Goal: Task Accomplishment & Management: Manage account settings

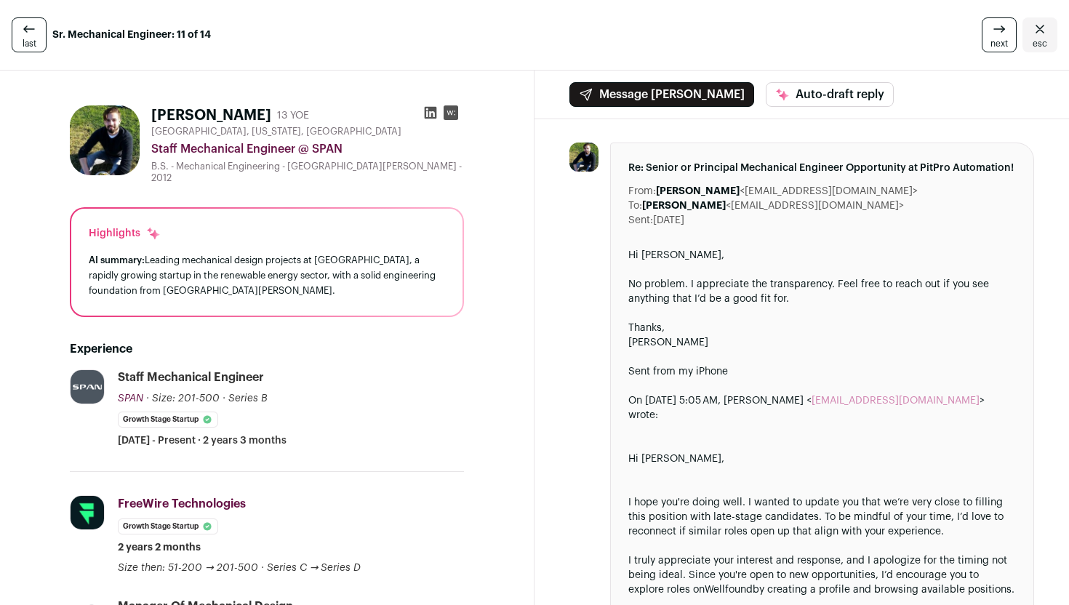
click at [1044, 36] on link "esc" at bounding box center [1039, 34] width 35 height 35
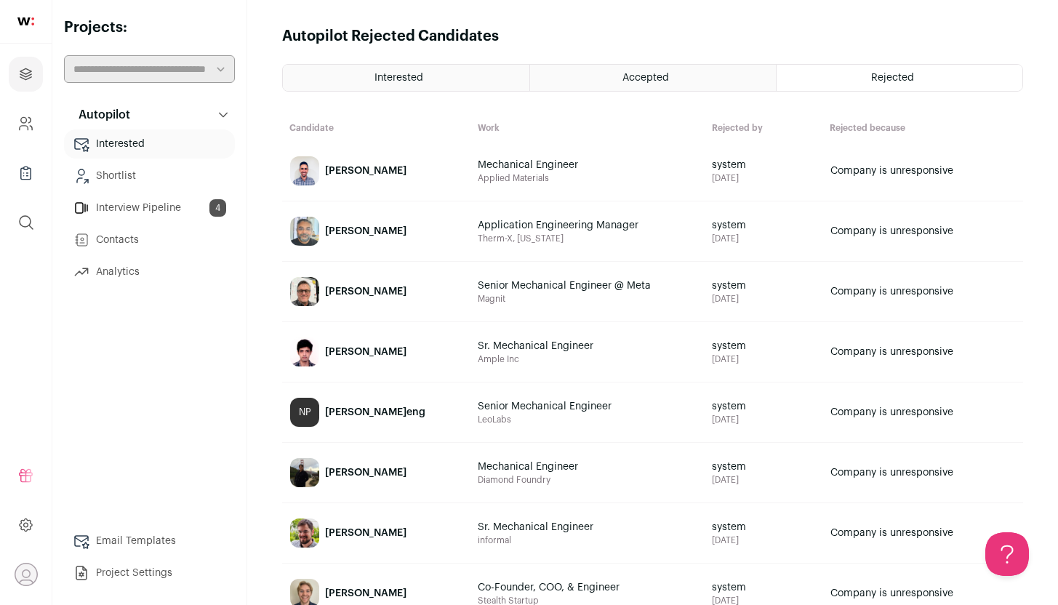
click at [158, 207] on link "Interview Pipeline 4" at bounding box center [149, 207] width 171 height 29
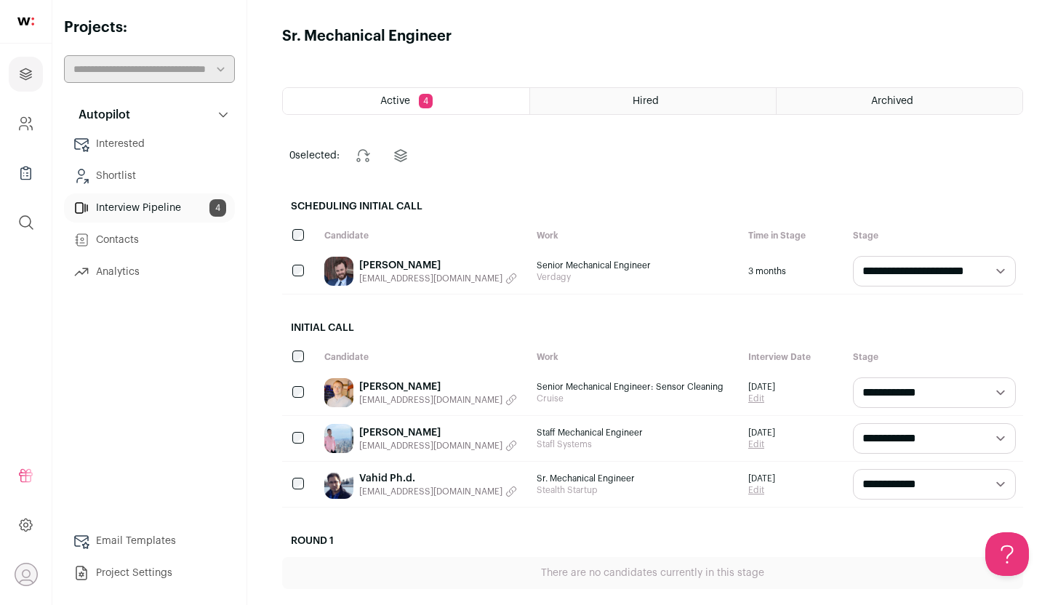
click at [132, 173] on link "Shortlist" at bounding box center [149, 175] width 171 height 29
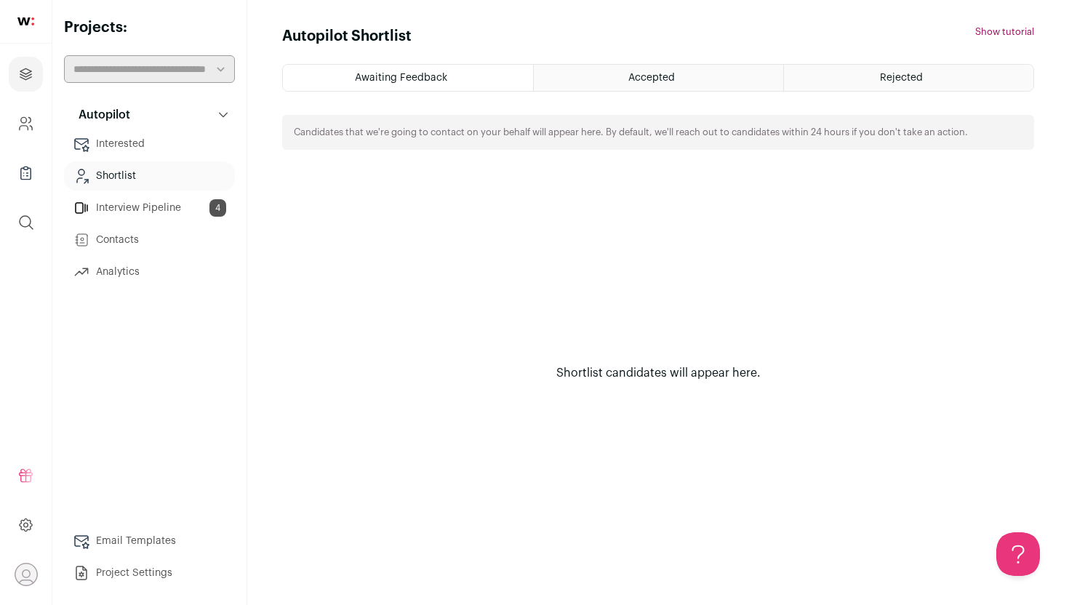
click at [131, 203] on link "Interview Pipeline 4" at bounding box center [149, 207] width 171 height 29
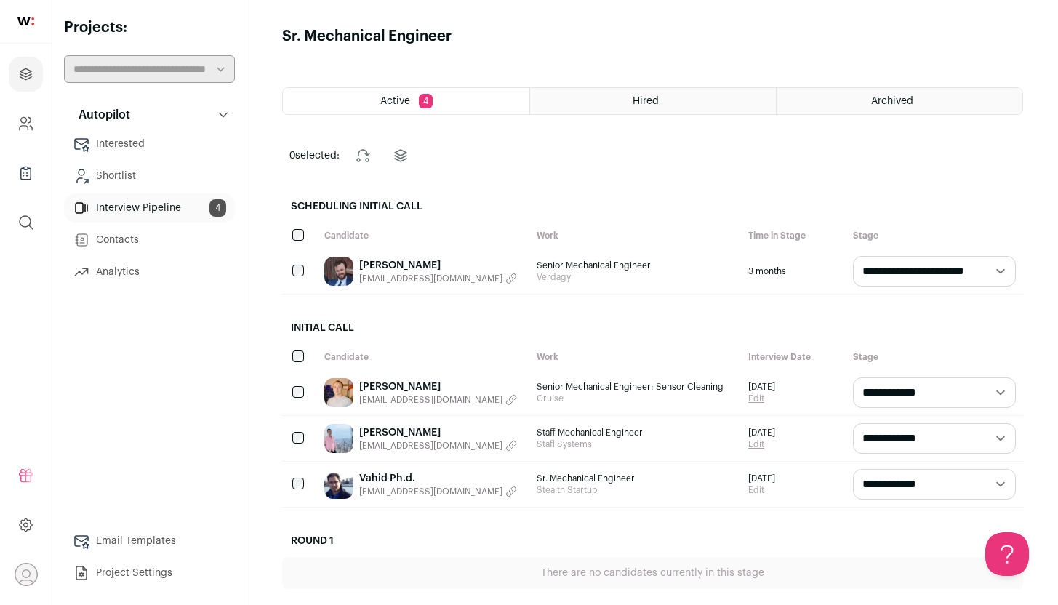
click at [113, 124] on button "Autopilot" at bounding box center [149, 114] width 171 height 29
click at [129, 101] on button "Autopilot" at bounding box center [149, 114] width 171 height 29
click at [126, 142] on link "Interested" at bounding box center [149, 143] width 171 height 29
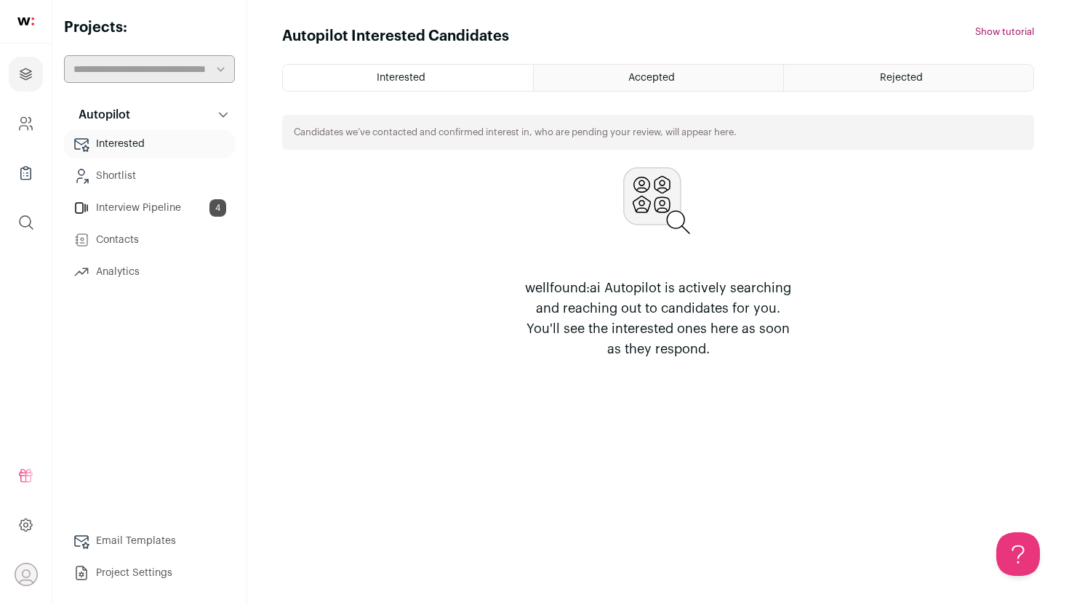
click at [122, 186] on link "Shortlist" at bounding box center [149, 175] width 171 height 29
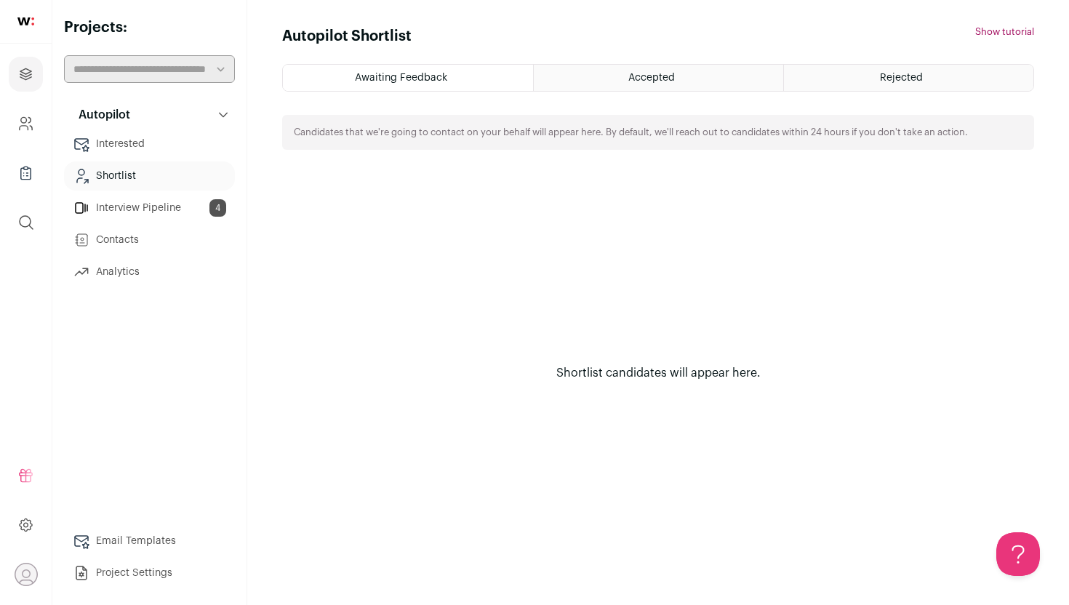
click at [137, 229] on link "Contacts" at bounding box center [149, 239] width 171 height 29
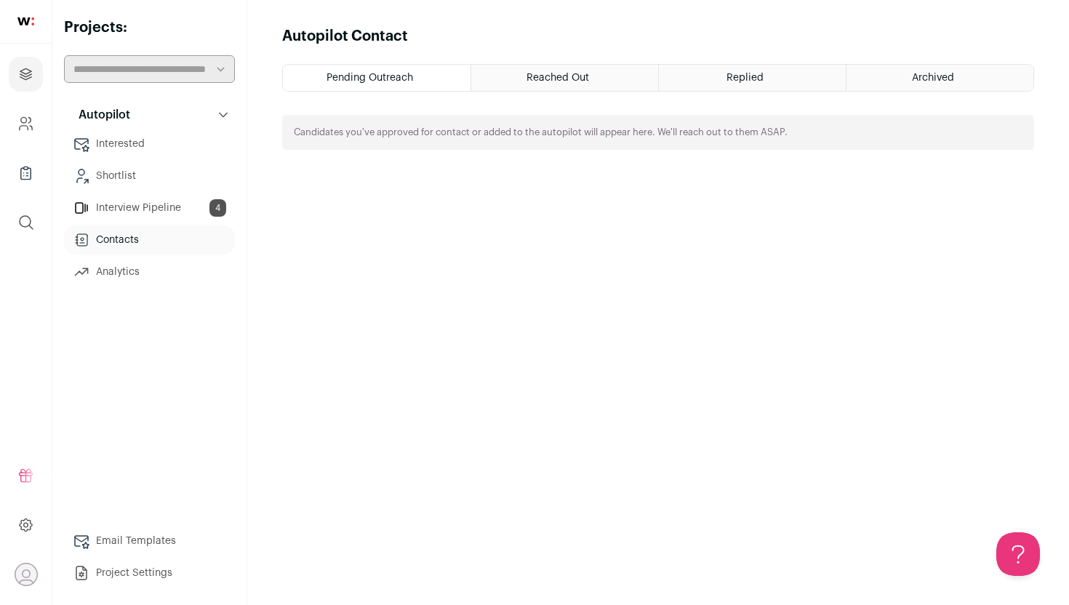
click at [137, 212] on link "Interview Pipeline 4" at bounding box center [149, 207] width 171 height 29
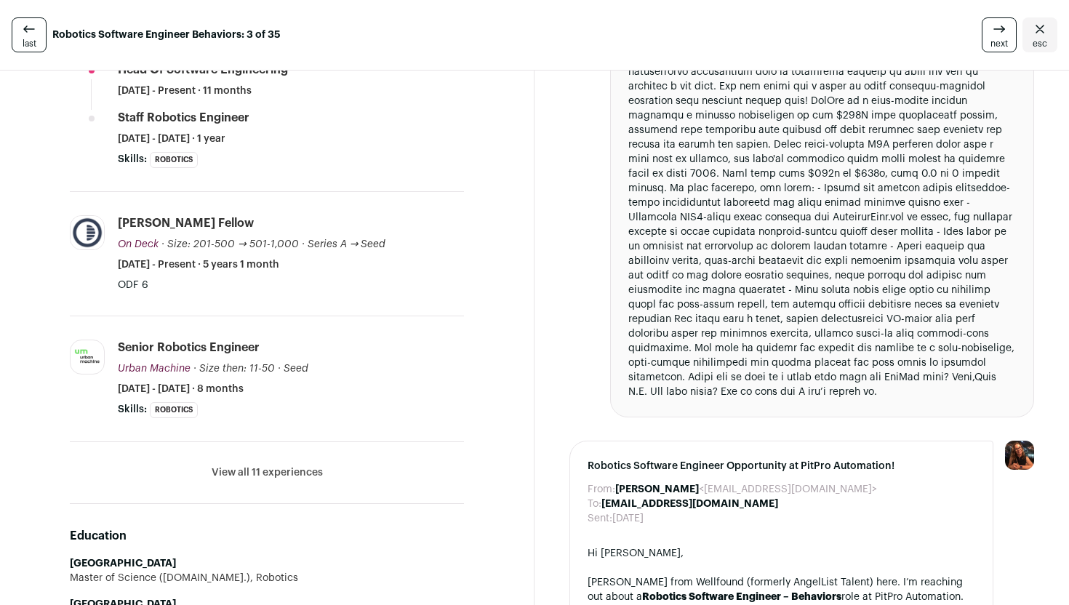
scroll to position [493, 0]
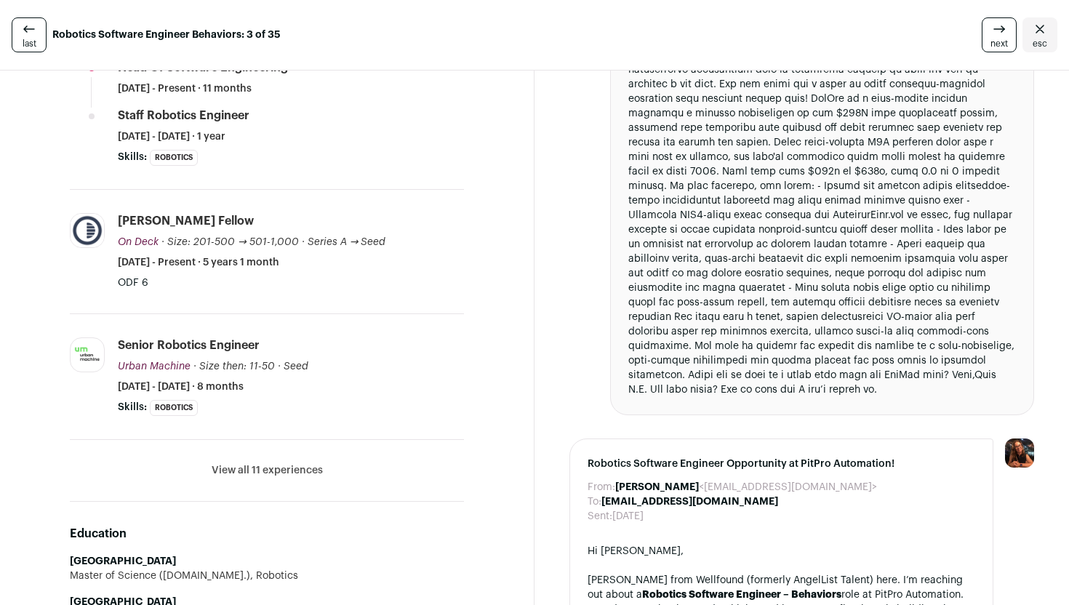
click at [275, 463] on button "View all 11 experiences" at bounding box center [267, 470] width 111 height 15
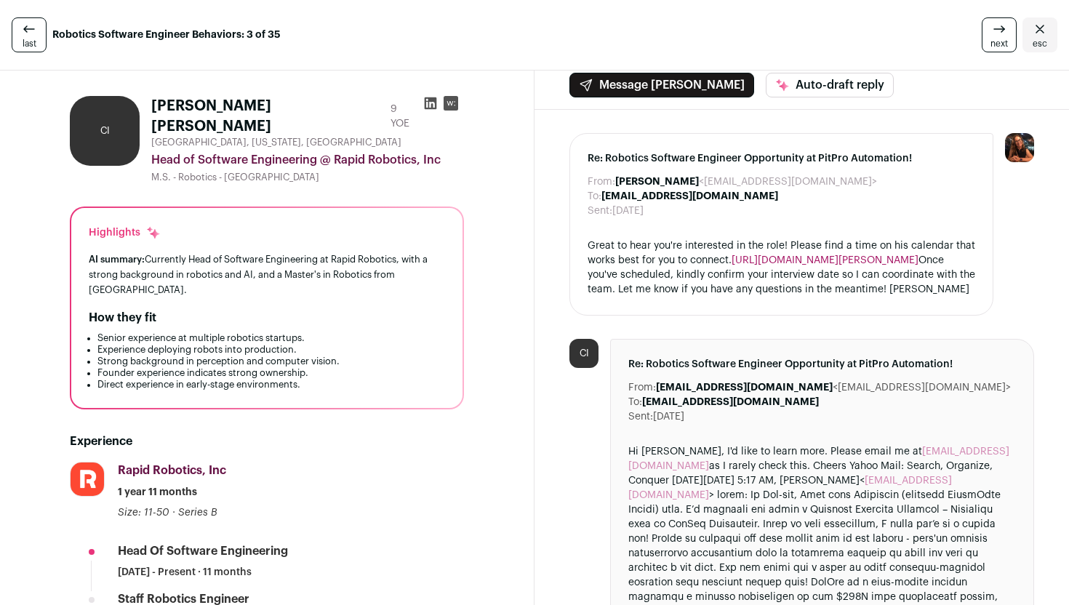
scroll to position [0, 0]
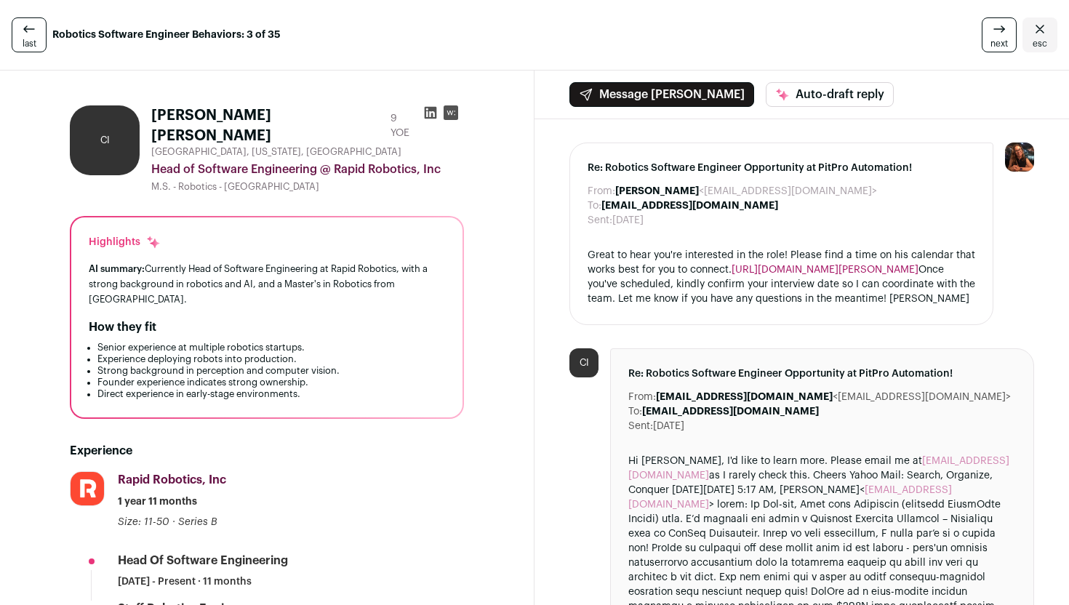
click at [427, 108] on icon at bounding box center [431, 113] width 12 height 12
click at [523, 56] on div "last Robotics Software Engineer Behaviors: 3 of 35 next esc" at bounding box center [534, 35] width 1069 height 71
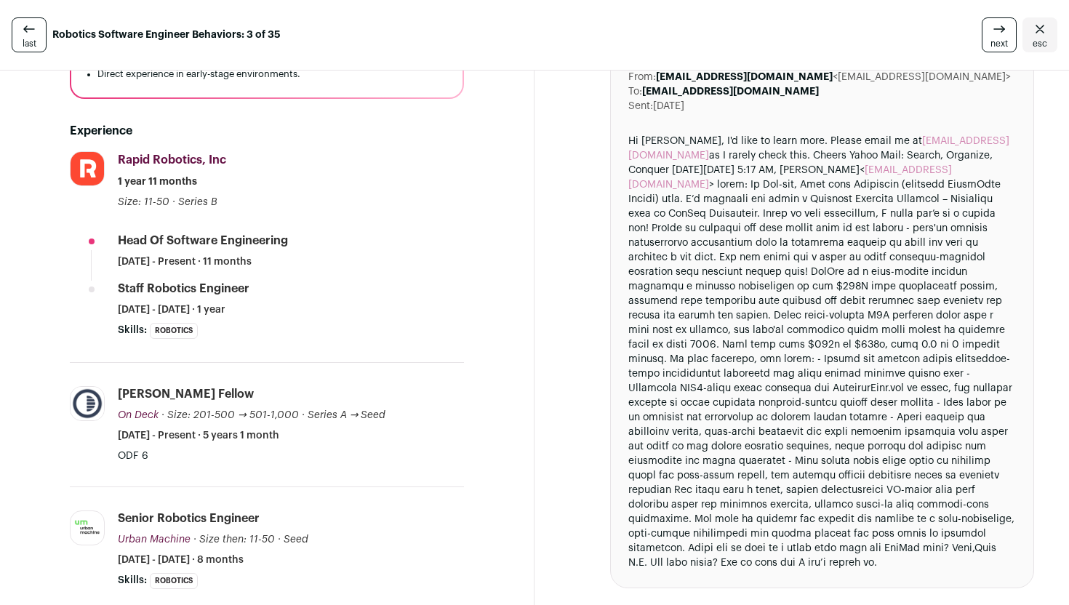
scroll to position [325, 0]
